Goal: Information Seeking & Learning: Learn about a topic

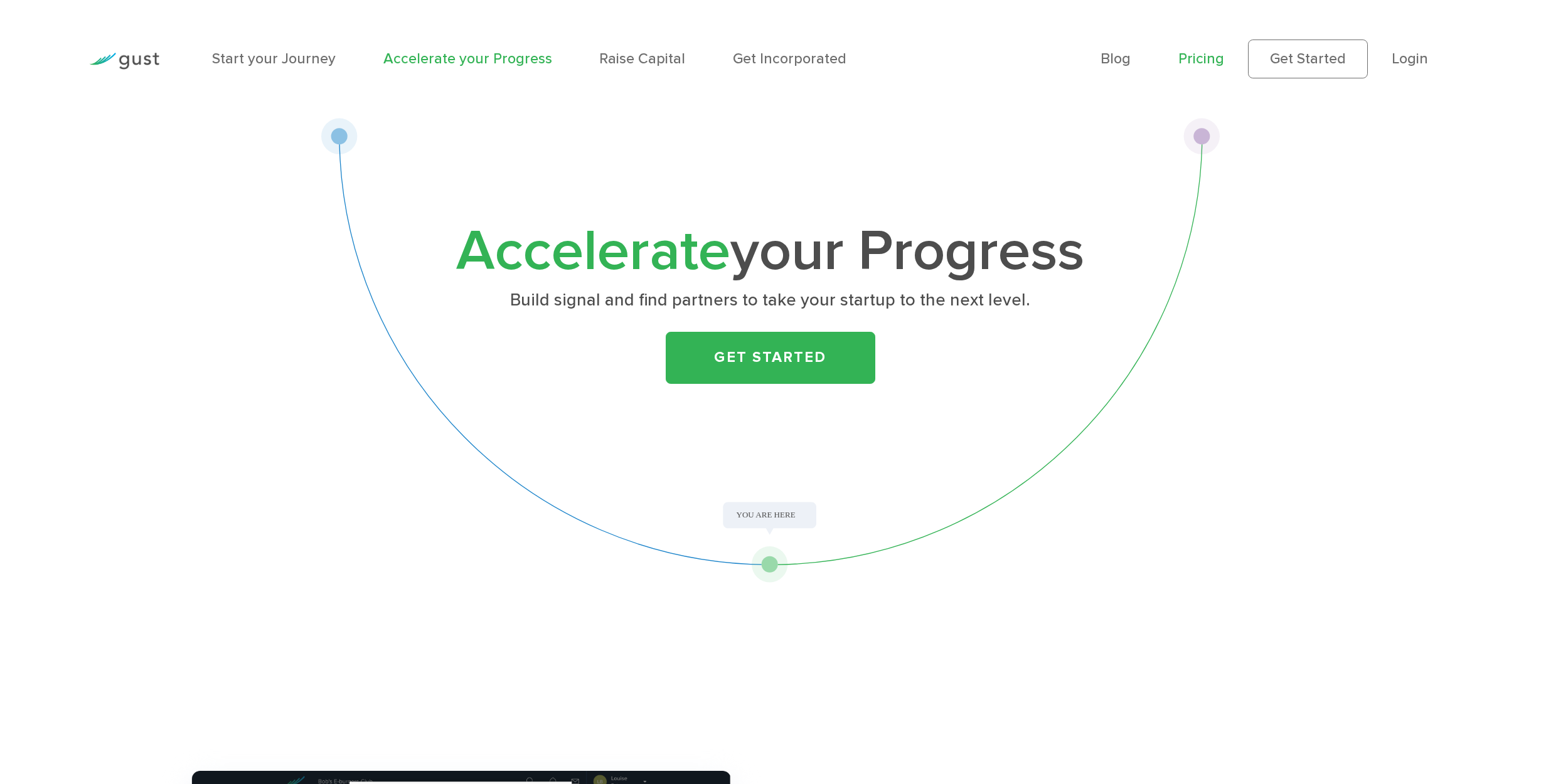
click at [1221, 61] on link "Pricing" at bounding box center [1201, 59] width 46 height 17
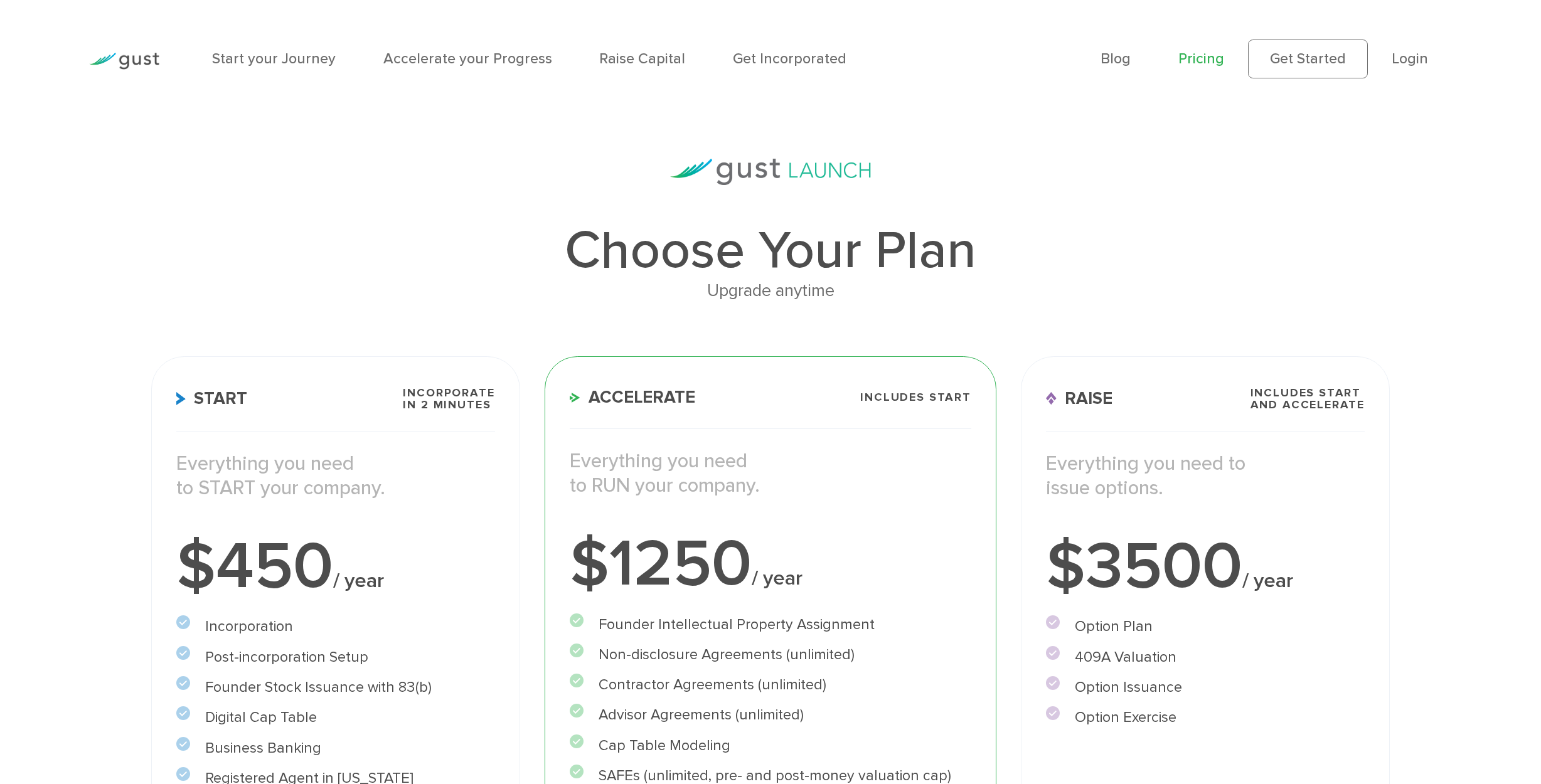
click at [127, 65] on img at bounding box center [123, 61] width 70 height 17
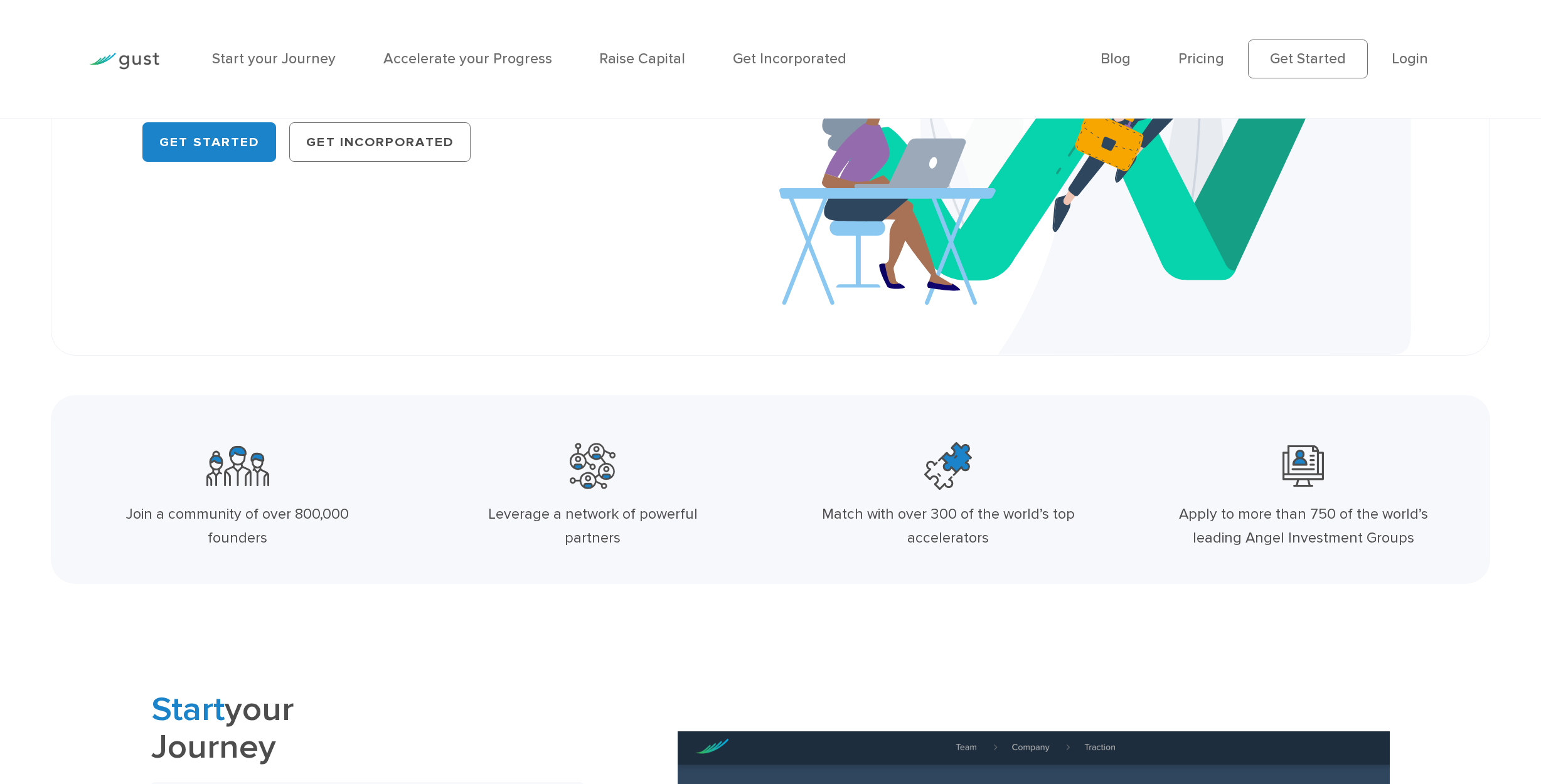
scroll to position [314, 0]
